Goal: Information Seeking & Learning: Learn about a topic

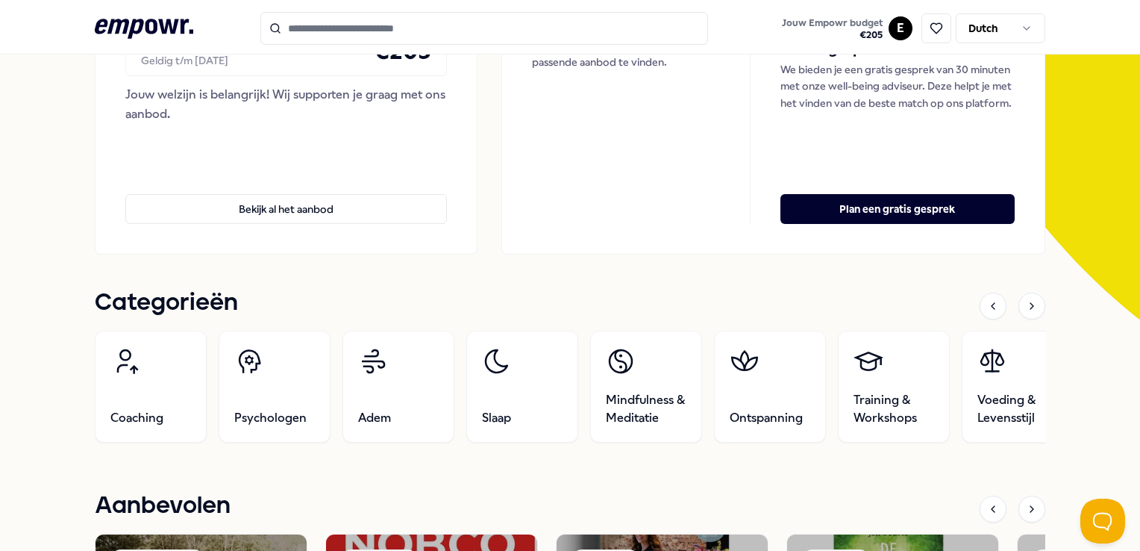
scroll to position [373, 0]
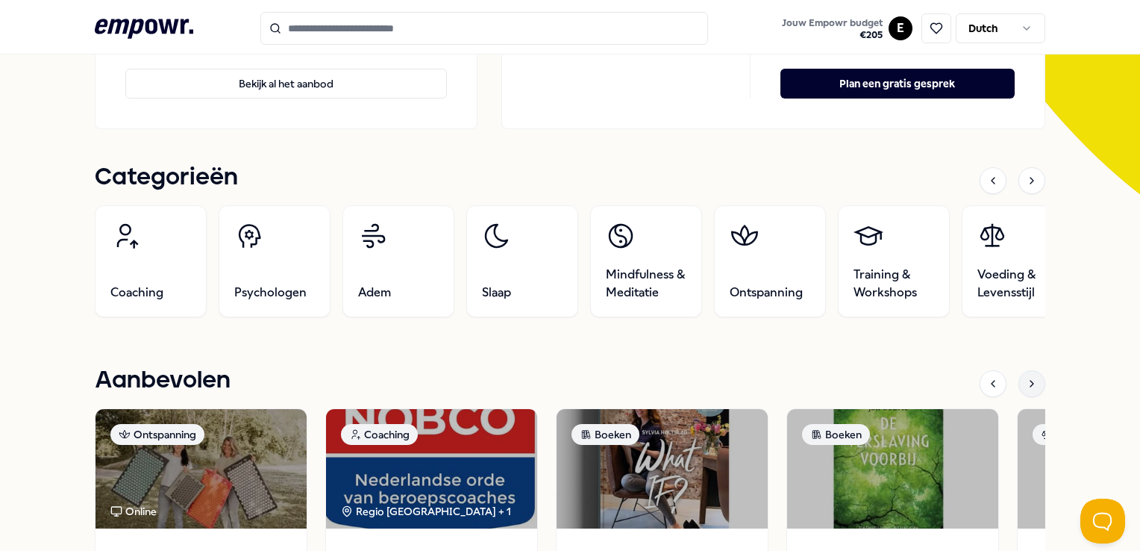
click at [1026, 383] on icon at bounding box center [1032, 383] width 12 height 12
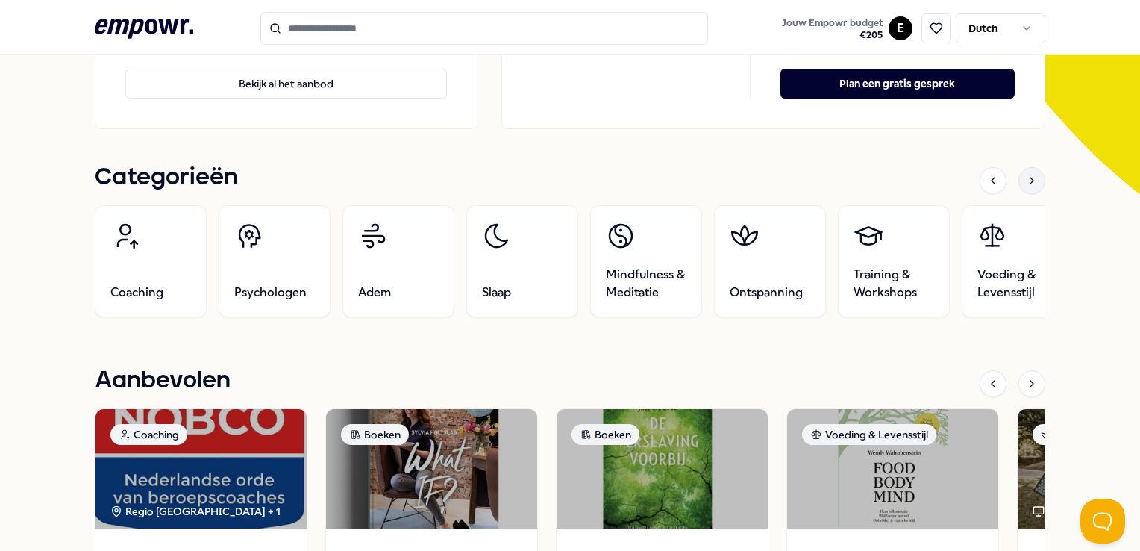
click at [1026, 182] on icon at bounding box center [1032, 181] width 12 height 12
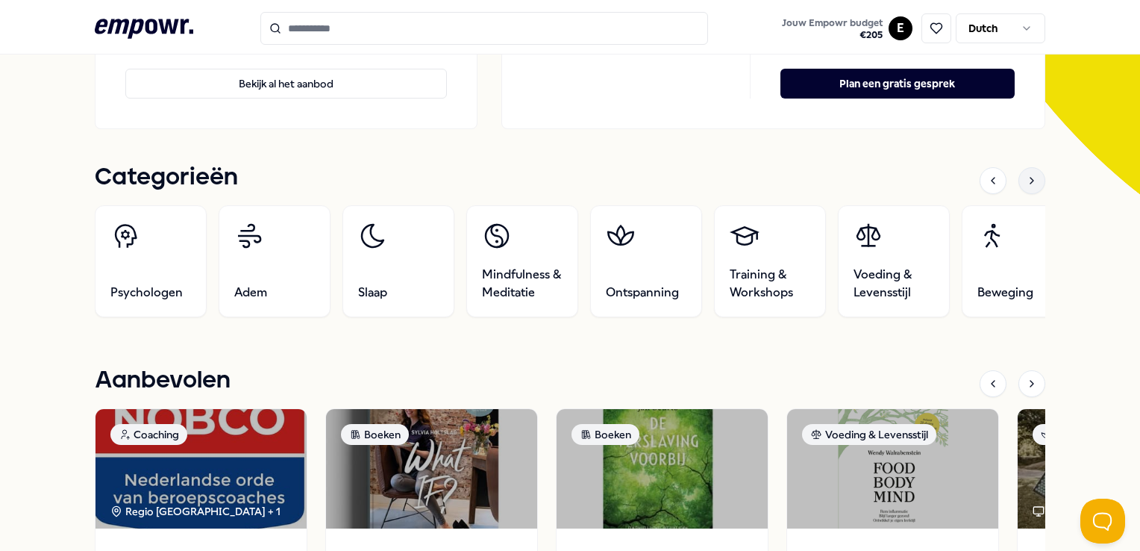
click at [1026, 182] on icon at bounding box center [1032, 181] width 12 height 12
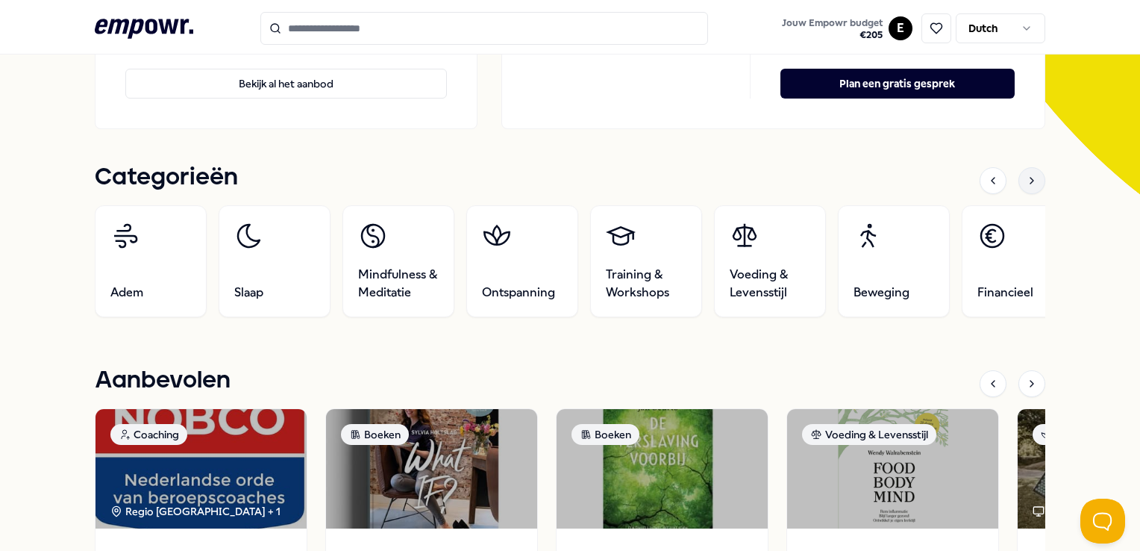
click at [1026, 182] on icon at bounding box center [1032, 181] width 12 height 12
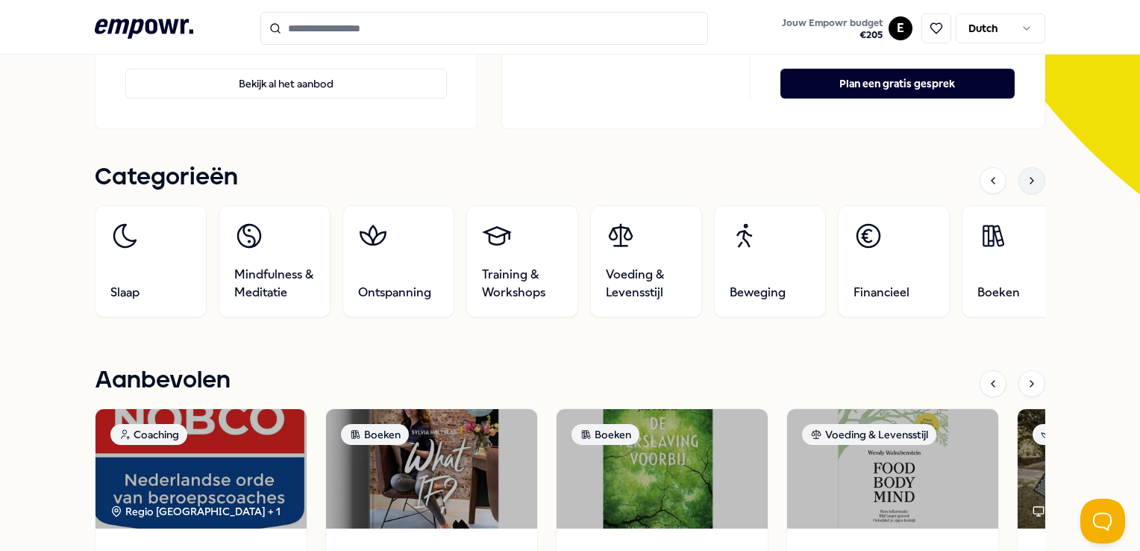
click at [1026, 182] on icon at bounding box center [1032, 181] width 12 height 12
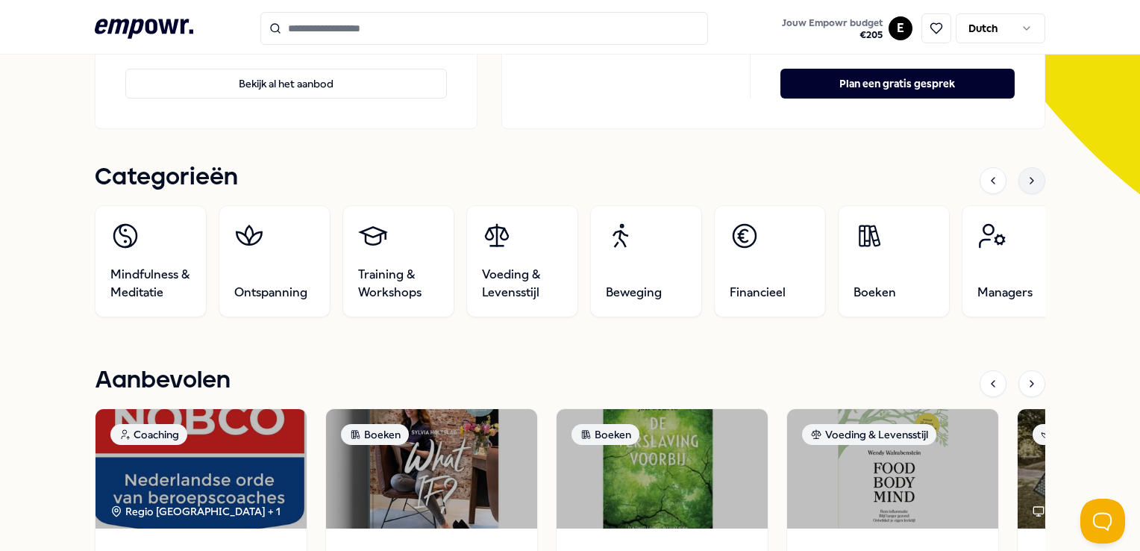
click at [1026, 182] on icon at bounding box center [1032, 181] width 12 height 12
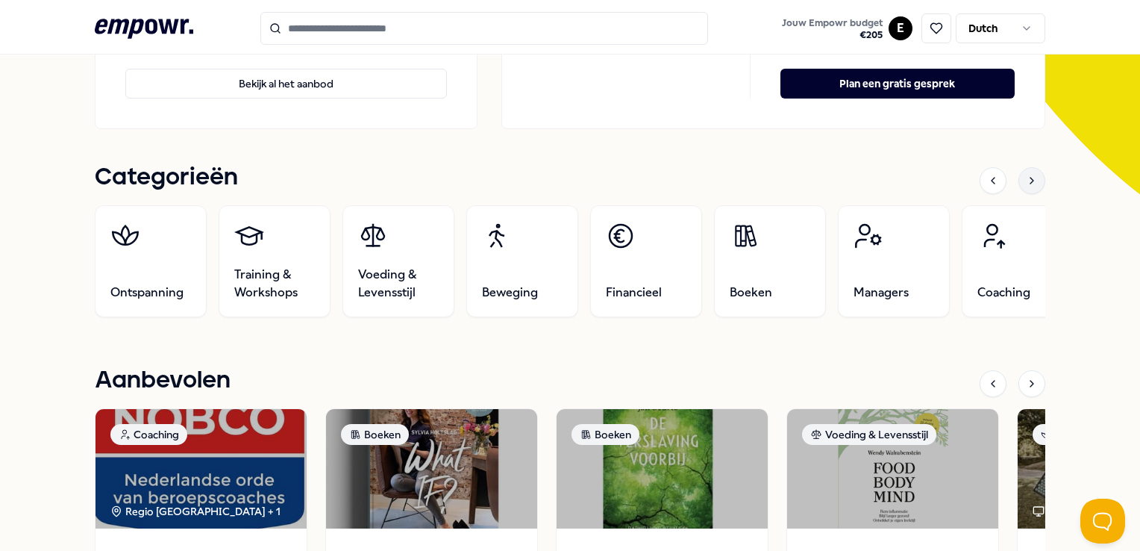
click at [1026, 182] on icon at bounding box center [1032, 181] width 12 height 12
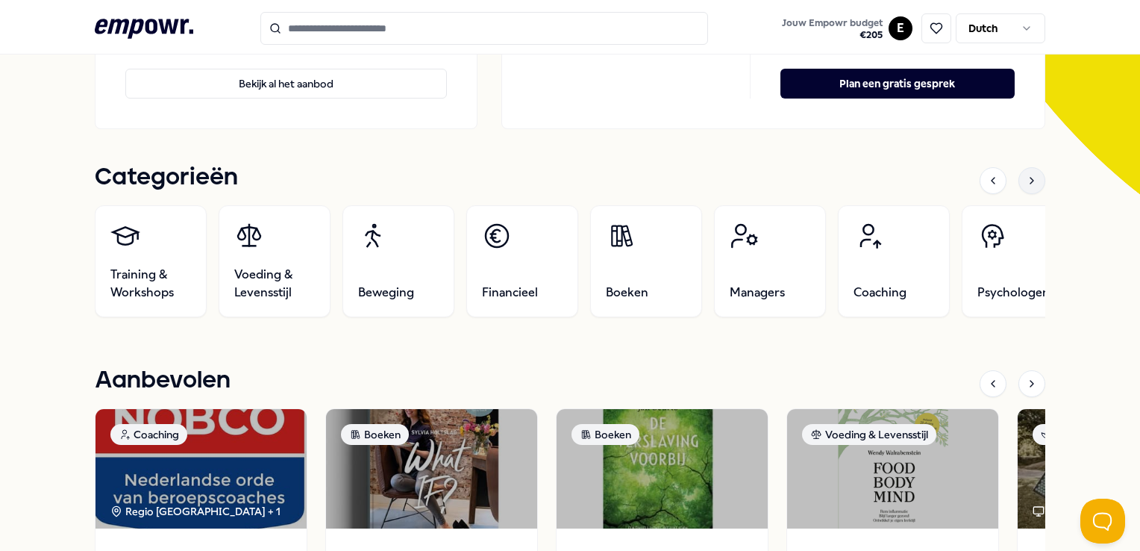
click at [1026, 182] on icon at bounding box center [1032, 181] width 12 height 12
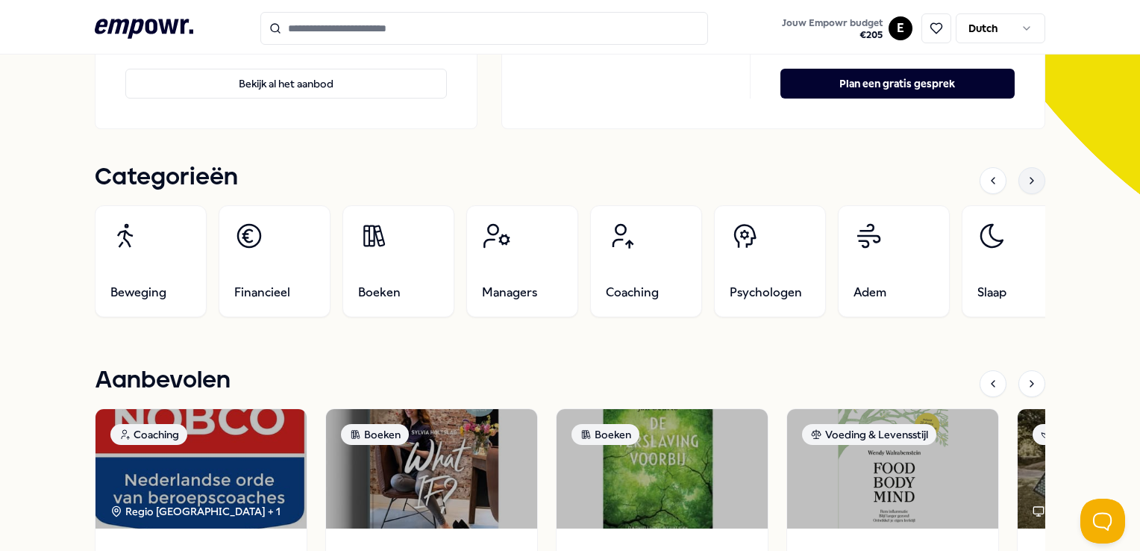
click at [1026, 182] on icon at bounding box center [1032, 181] width 12 height 12
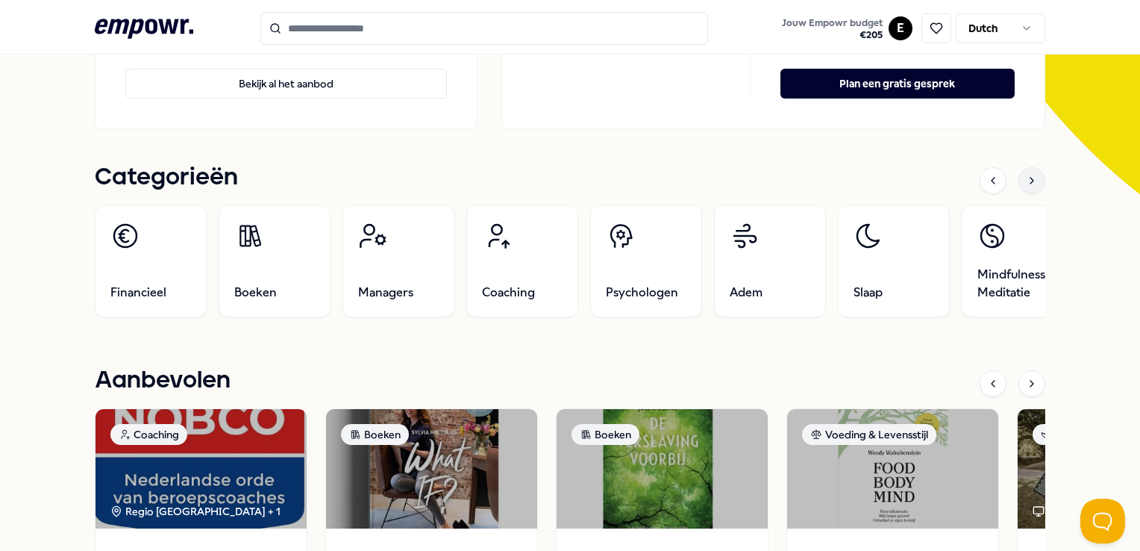
click at [1026, 182] on icon at bounding box center [1032, 181] width 12 height 12
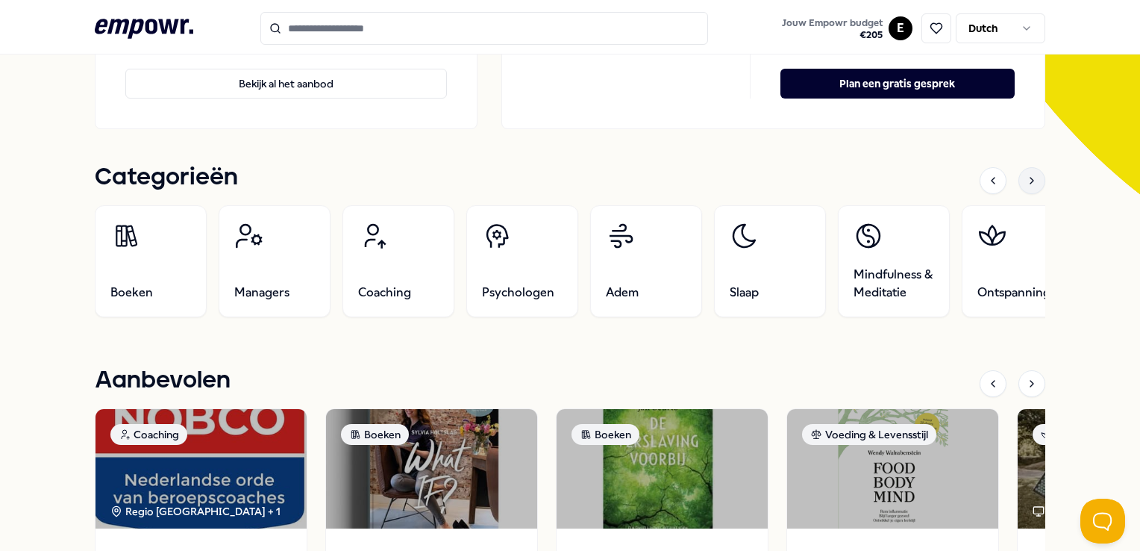
click at [1026, 182] on icon at bounding box center [1032, 181] width 12 height 12
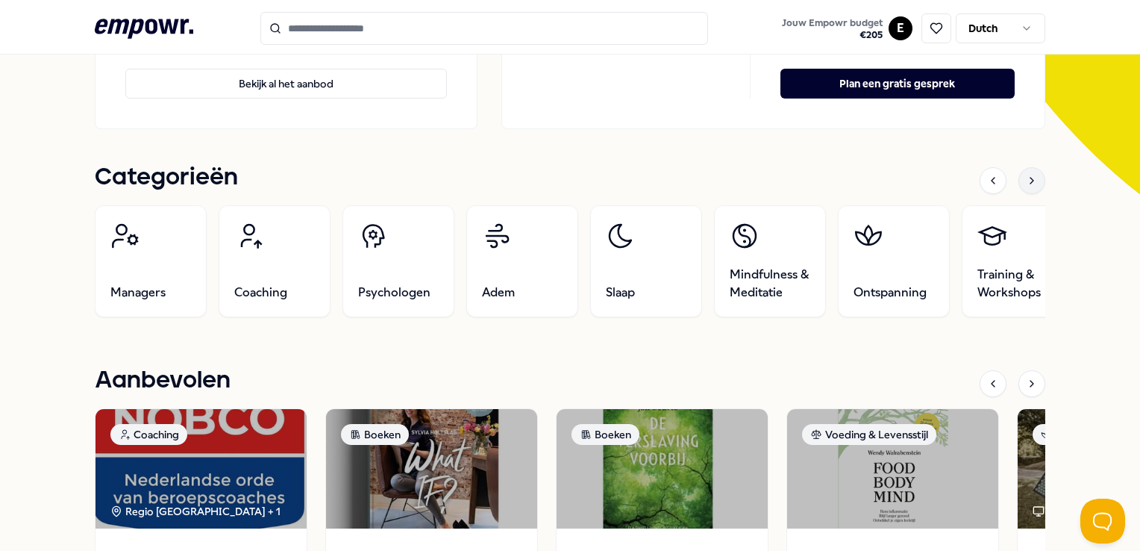
click at [1026, 182] on icon at bounding box center [1032, 181] width 12 height 12
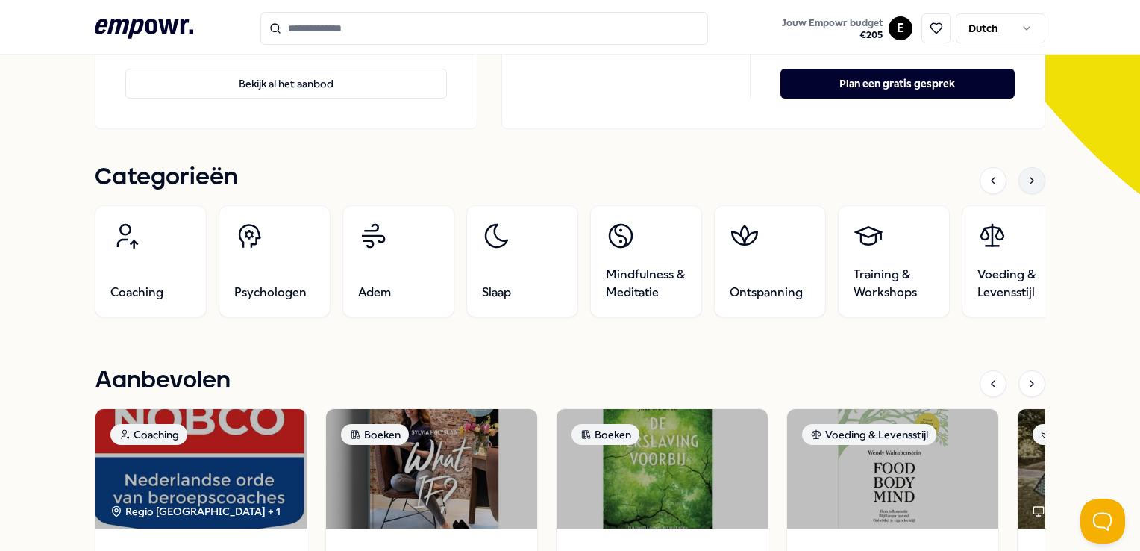
click at [1026, 182] on icon at bounding box center [1032, 181] width 12 height 12
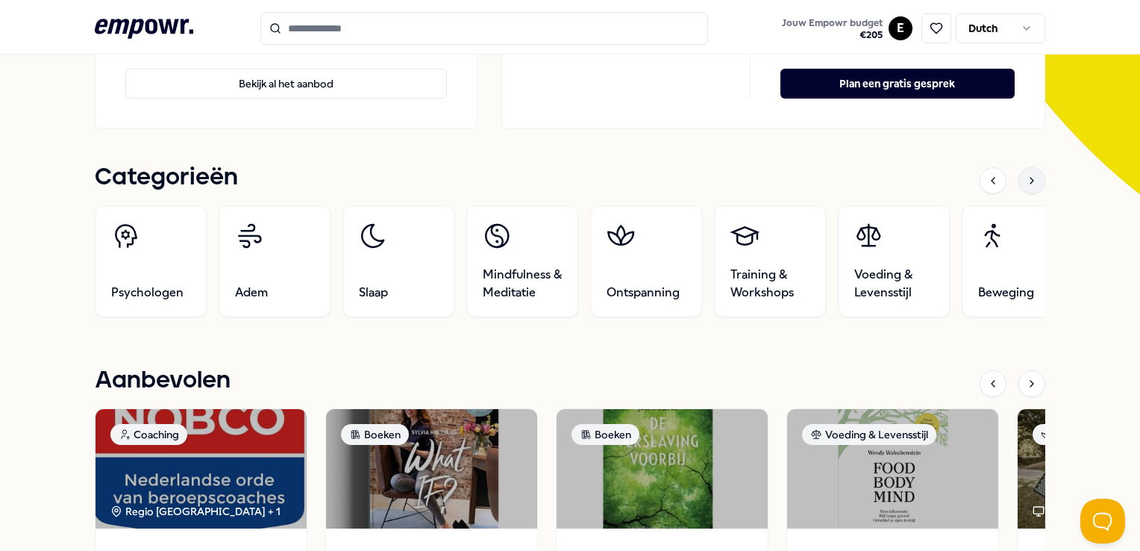
click at [1026, 182] on icon at bounding box center [1032, 181] width 12 height 12
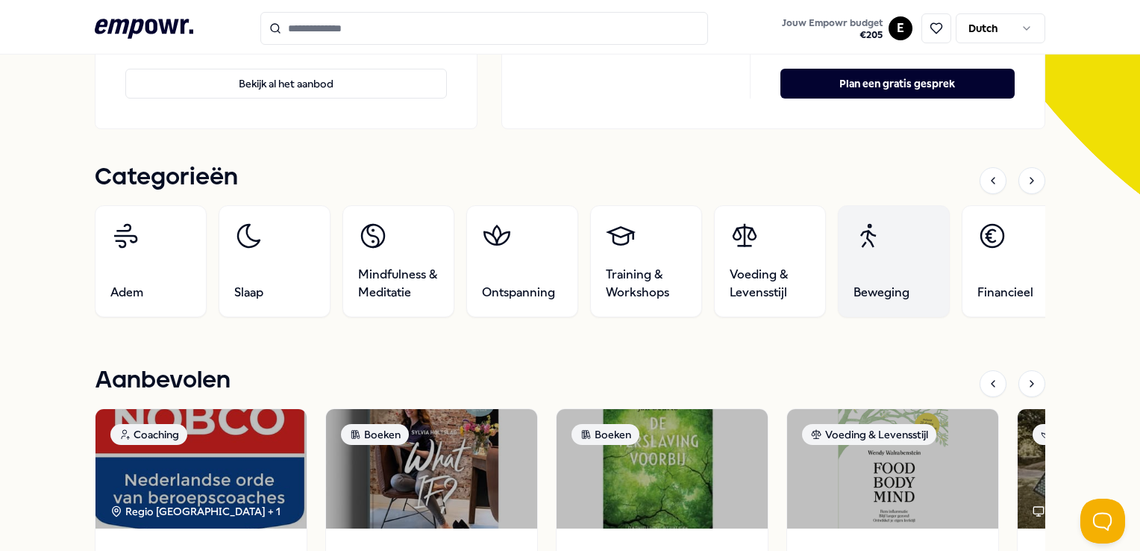
click at [897, 294] on span "Beweging" at bounding box center [881, 292] width 56 height 18
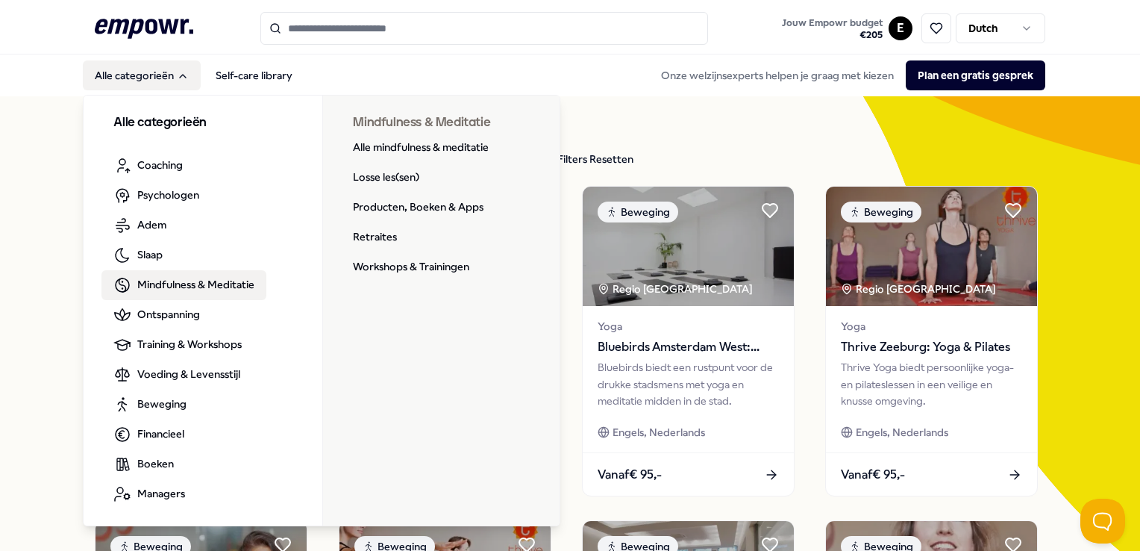
click at [170, 282] on span "Mindfulness & Meditatie" at bounding box center [195, 284] width 117 height 16
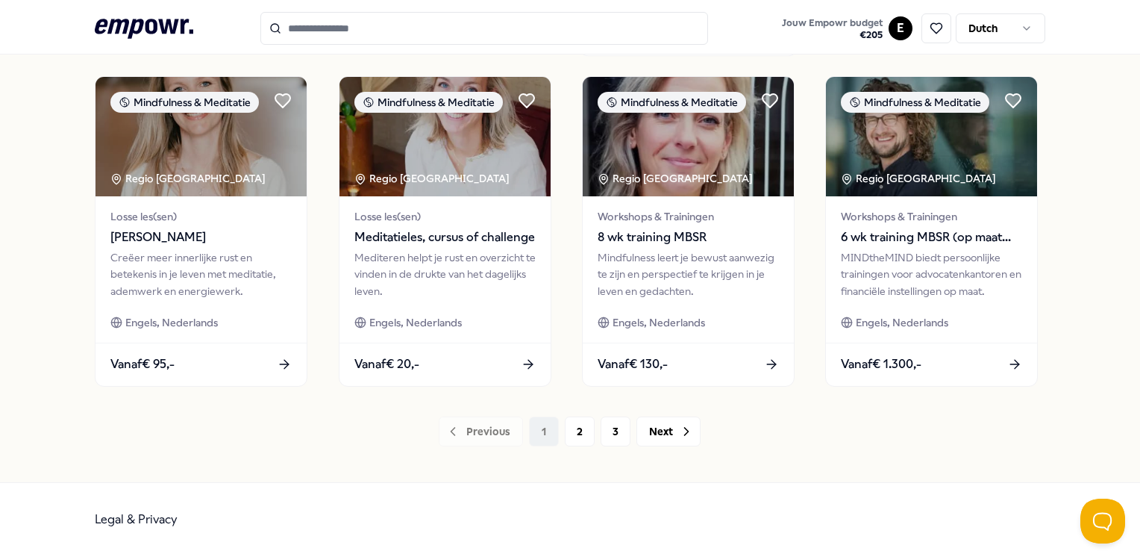
scroll to position [783, 0]
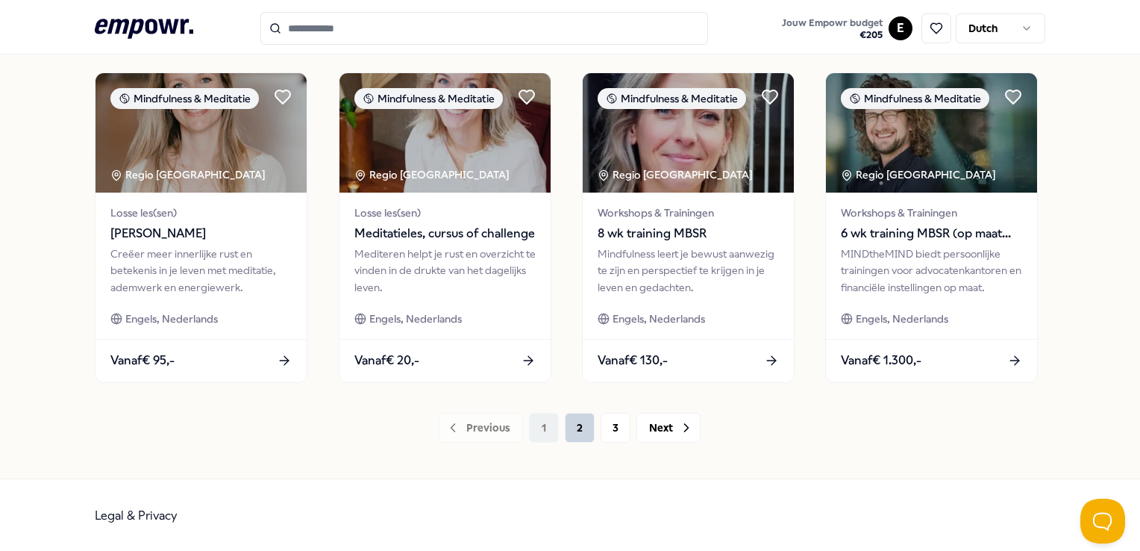
click at [574, 428] on button "2" at bounding box center [580, 428] width 30 height 30
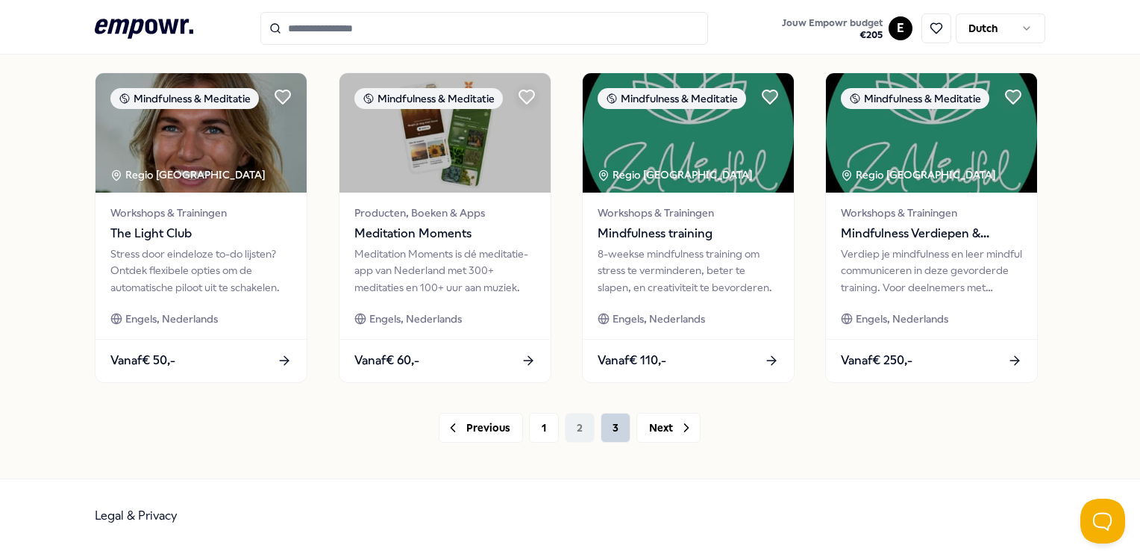
click at [607, 425] on button "3" at bounding box center [616, 428] width 30 height 30
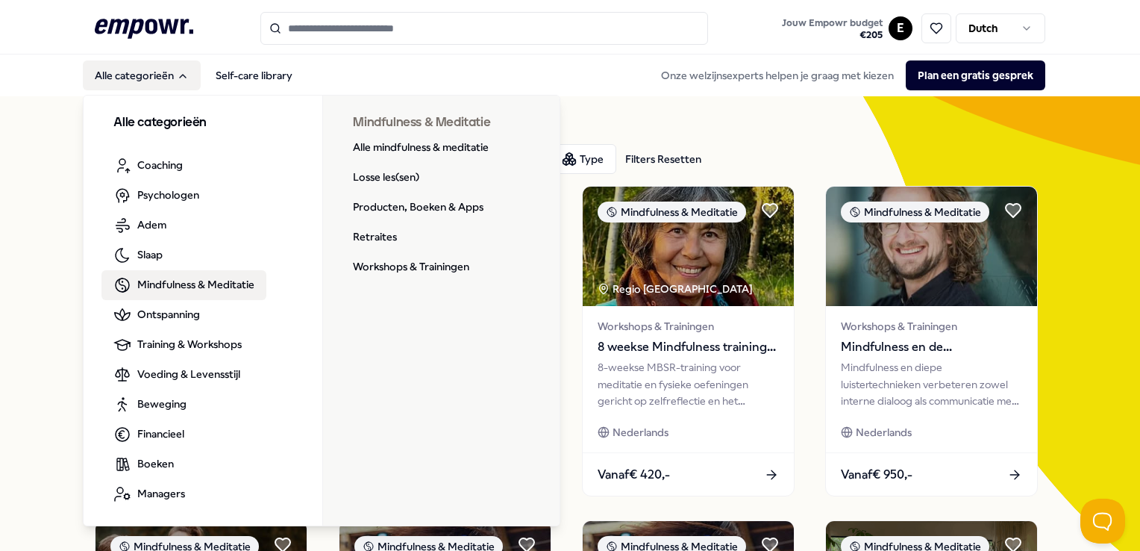
click at [189, 283] on span "Mindfulness & Meditatie" at bounding box center [195, 284] width 117 height 16
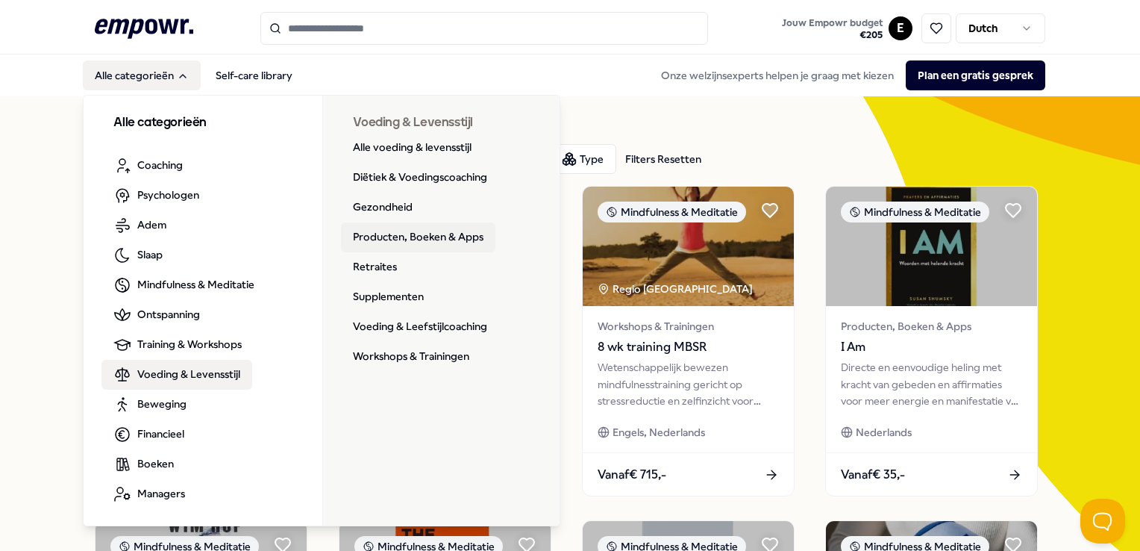
click at [384, 237] on link "Producten, Boeken & Apps" at bounding box center [418, 237] width 154 height 30
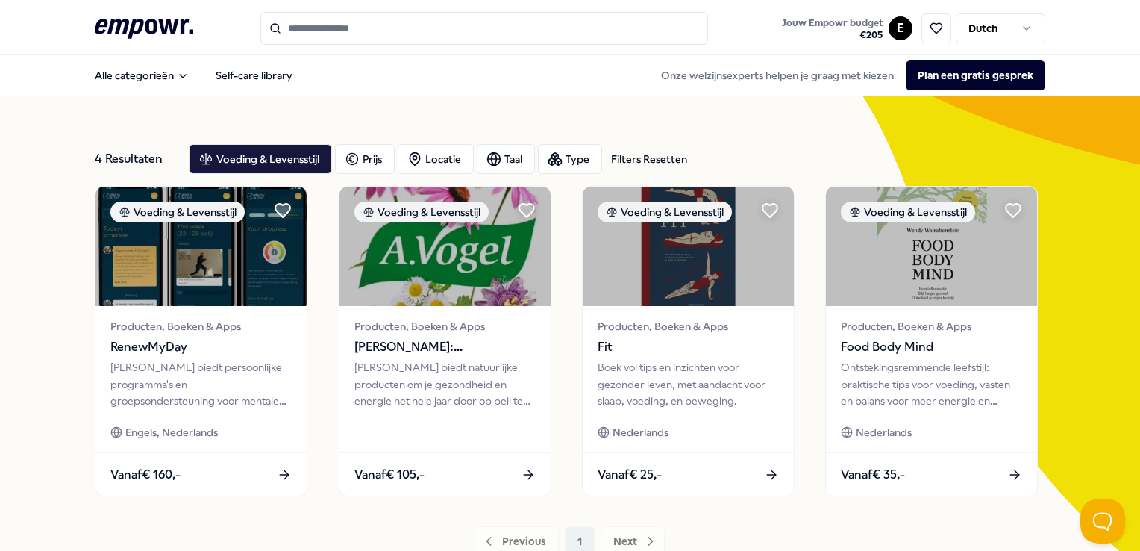
click at [334, 31] on input "Search for products, categories or subcategories" at bounding box center [484, 28] width 448 height 33
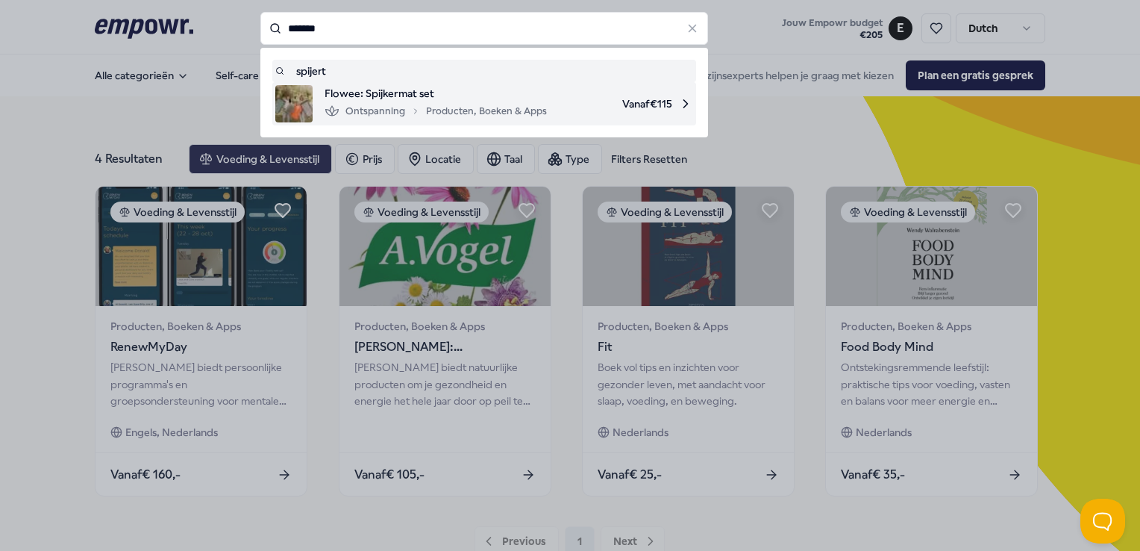
click at [405, 95] on span "Flowee: Spijkermat set" at bounding box center [436, 93] width 222 height 16
type input "*******"
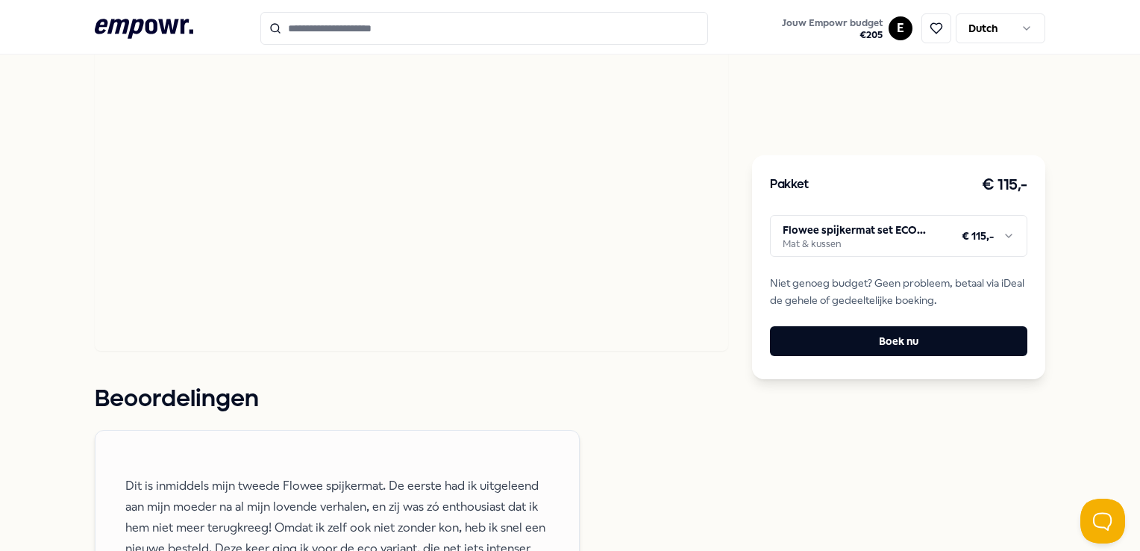
scroll to position [1044, 0]
